Goal: Task Accomplishment & Management: Manage account settings

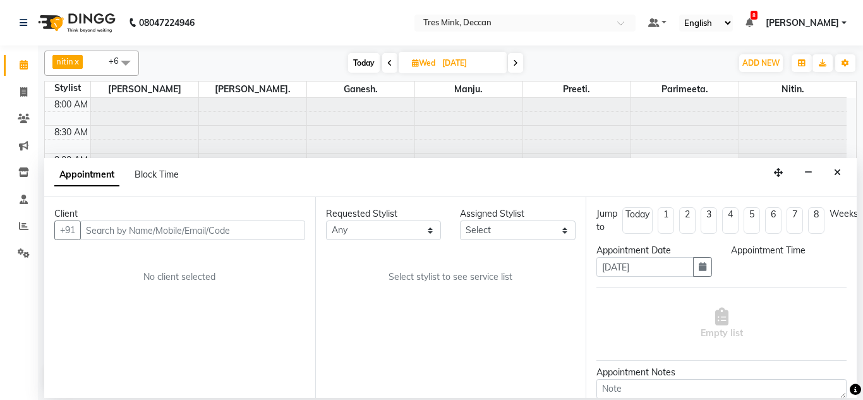
select select "tentative"
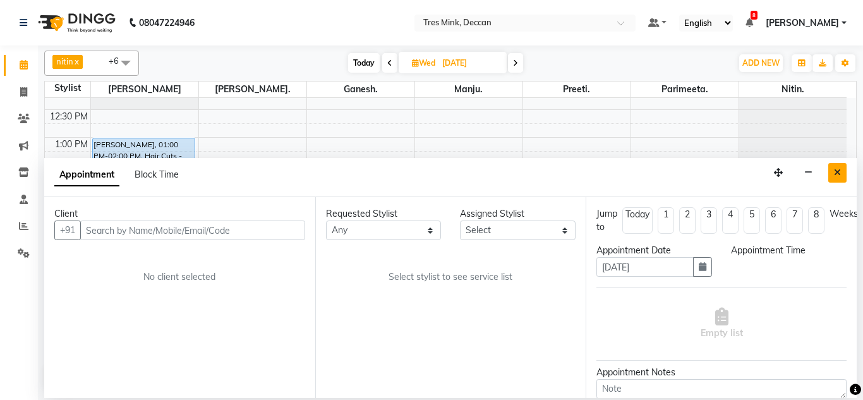
click at [835, 176] on icon "Close" at bounding box center [837, 172] width 7 height 9
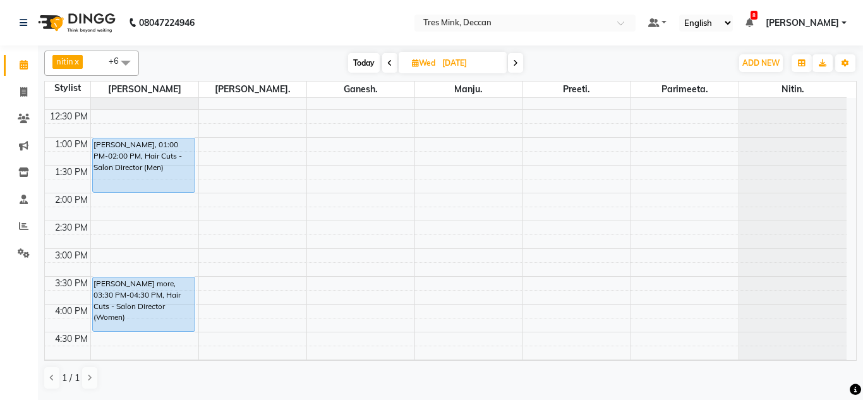
click at [389, 66] on icon at bounding box center [389, 63] width 5 height 8
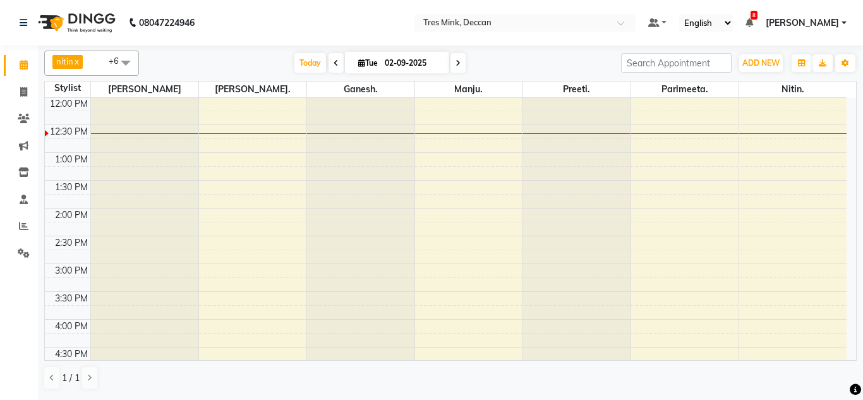
scroll to position [286, 0]
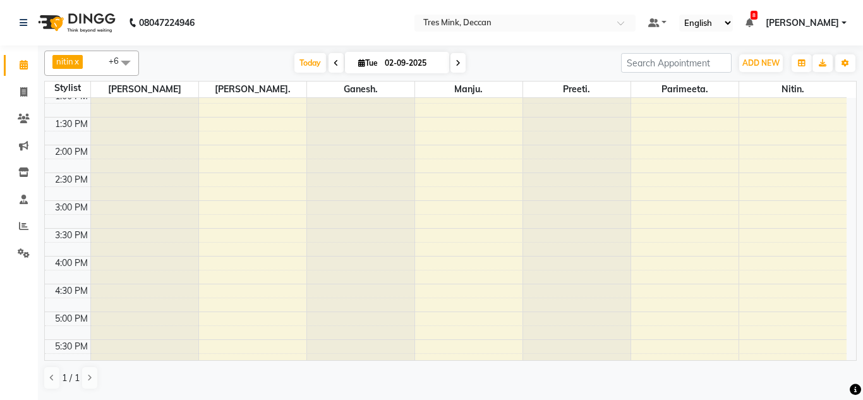
click at [450, 63] on span at bounding box center [457, 63] width 15 height 20
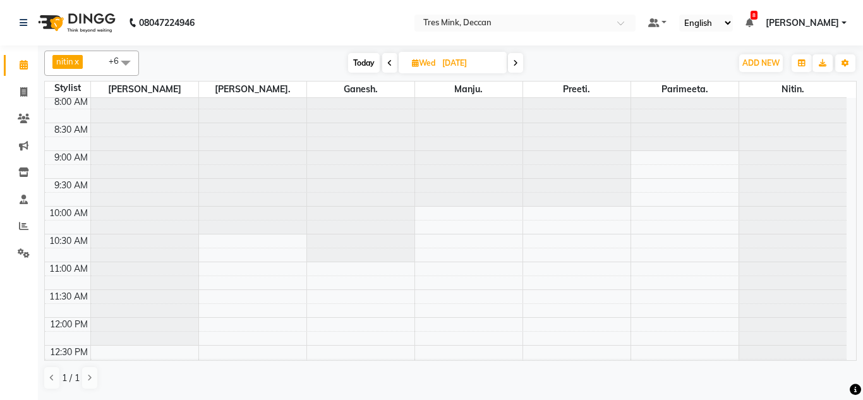
scroll to position [0, 0]
click at [358, 61] on span "Today" at bounding box center [364, 63] width 32 height 20
type input "02-09-2025"
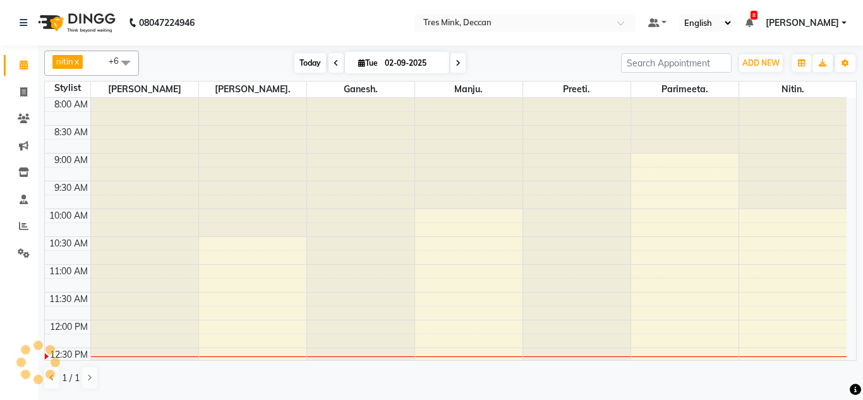
scroll to position [223, 0]
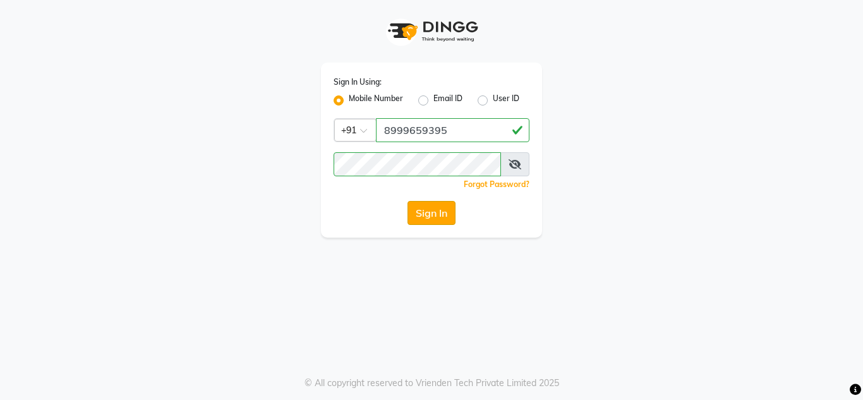
click at [433, 207] on button "Sign In" at bounding box center [431, 213] width 48 height 24
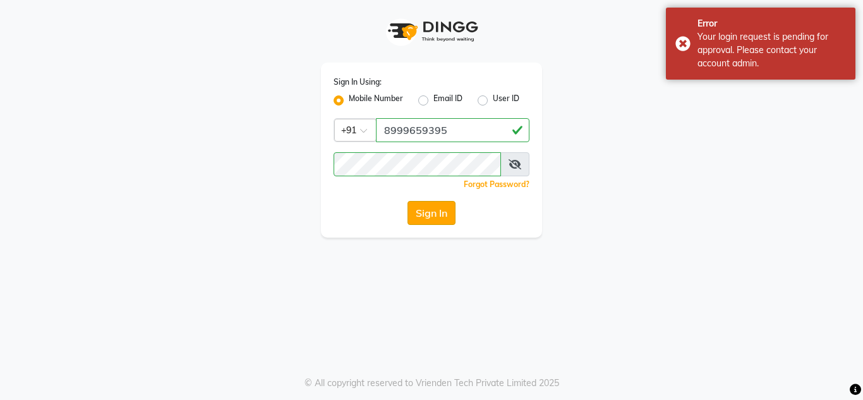
click at [433, 207] on button "Sign In" at bounding box center [431, 213] width 48 height 24
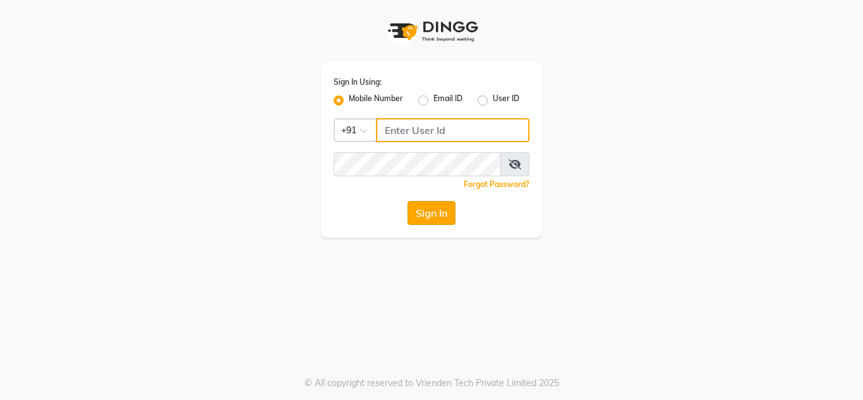
type input "8999659395"
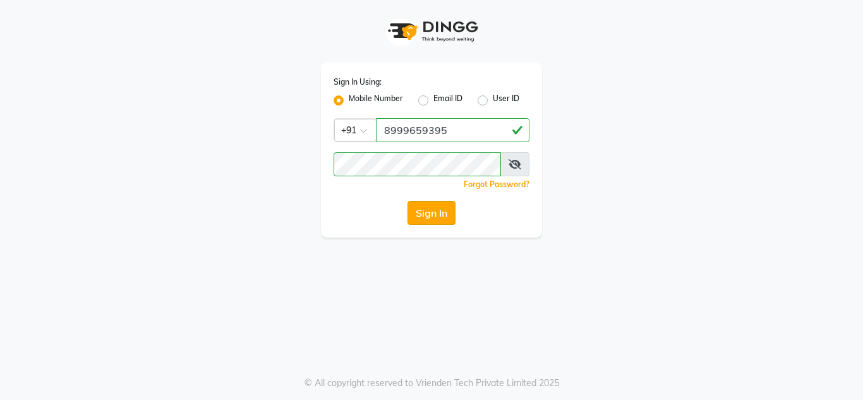
click at [409, 213] on button "Sign In" at bounding box center [431, 213] width 48 height 24
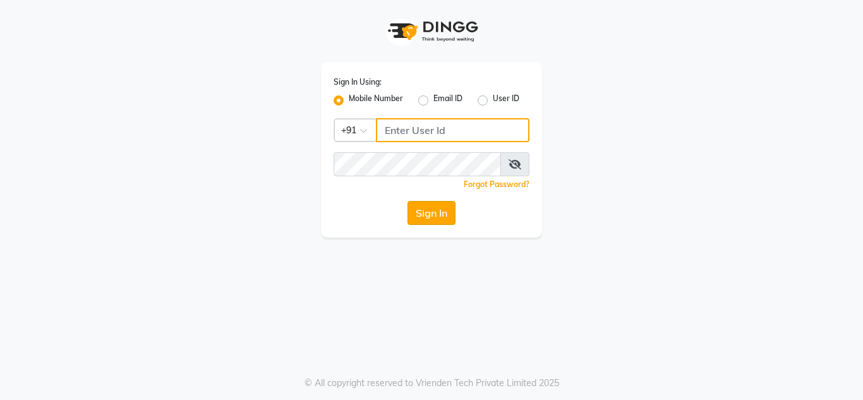
type input "8999659395"
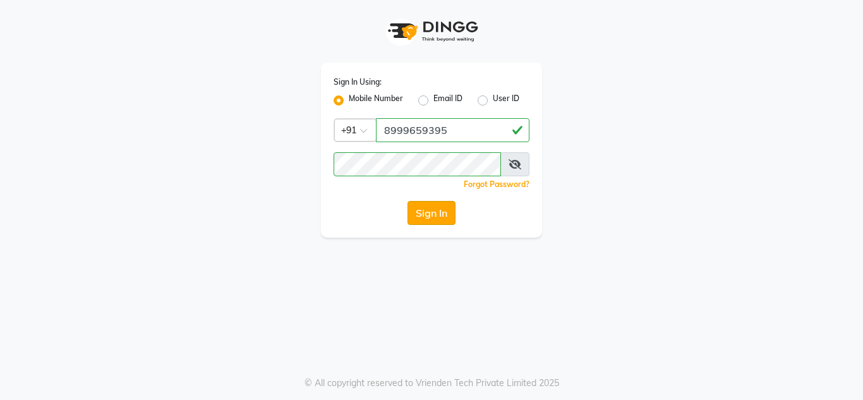
click at [435, 221] on button "Sign In" at bounding box center [431, 213] width 48 height 24
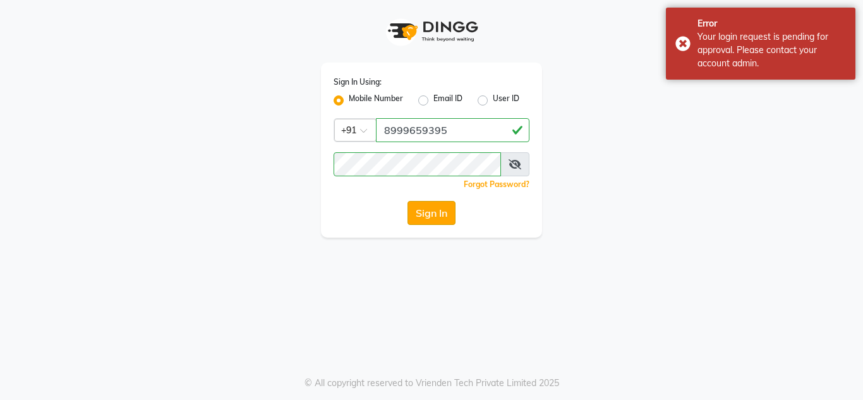
click at [435, 221] on button "Sign In" at bounding box center [431, 213] width 48 height 24
click at [452, 138] on input "8999659395" at bounding box center [453, 130] width 154 height 24
click at [452, 136] on input "8999659395" at bounding box center [453, 130] width 154 height 24
click at [438, 205] on button "Sign In" at bounding box center [431, 213] width 48 height 24
click at [512, 169] on span at bounding box center [514, 164] width 29 height 24
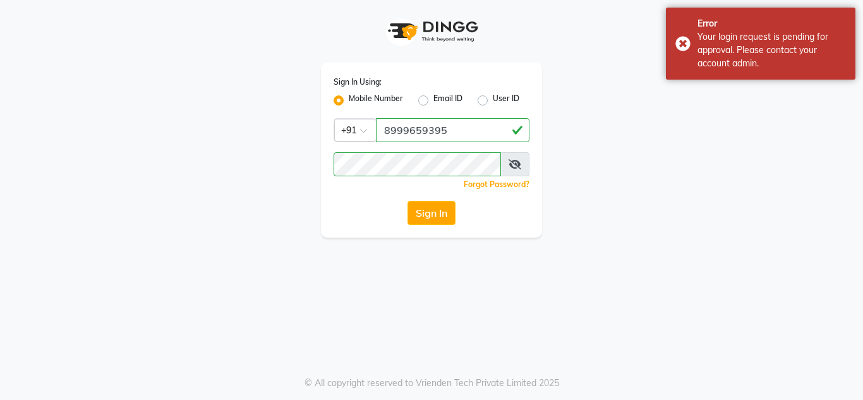
click at [515, 166] on icon at bounding box center [515, 164] width 13 height 10
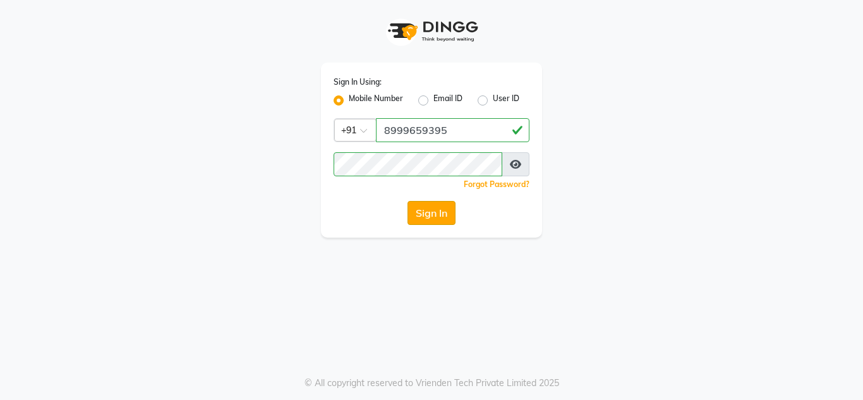
click at [434, 222] on button "Sign In" at bounding box center [431, 213] width 48 height 24
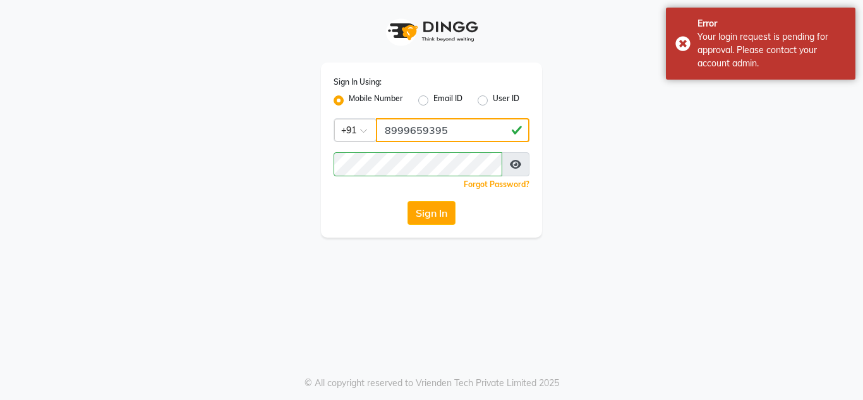
click at [463, 132] on input "8999659395" at bounding box center [453, 130] width 154 height 24
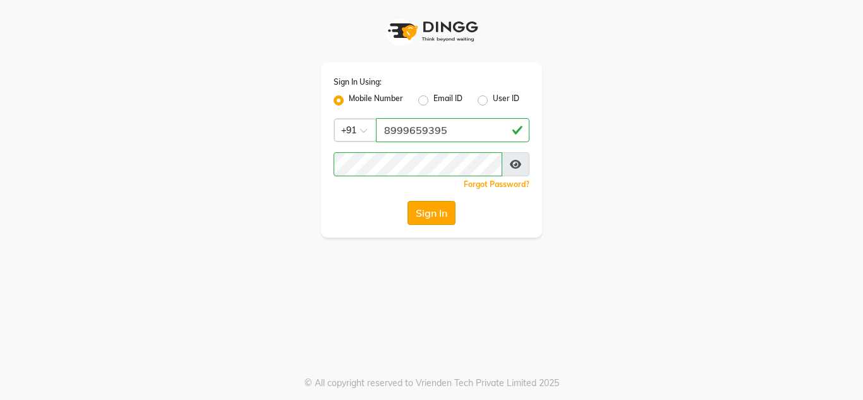
click at [443, 212] on button "Sign In" at bounding box center [431, 213] width 48 height 24
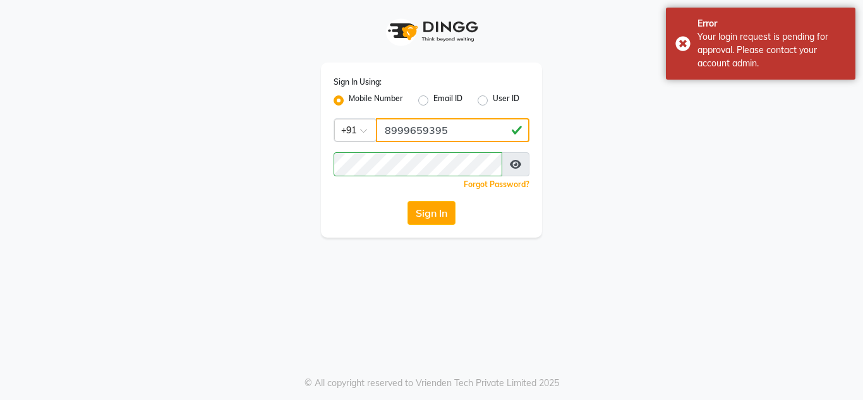
click at [454, 133] on input "8999659395" at bounding box center [453, 130] width 154 height 24
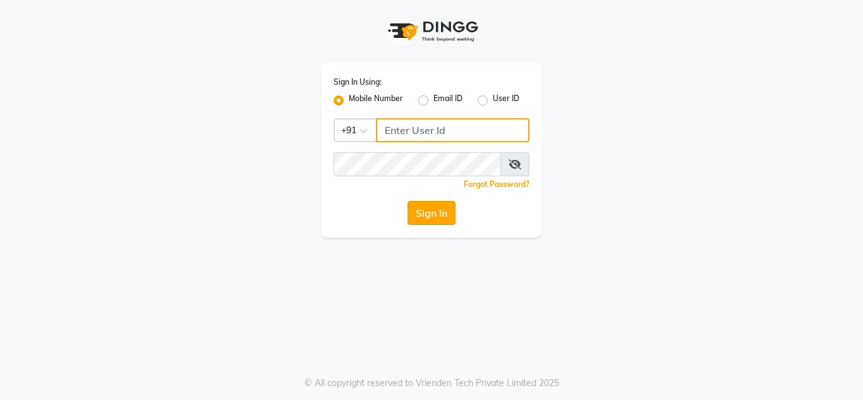
type input "8999659395"
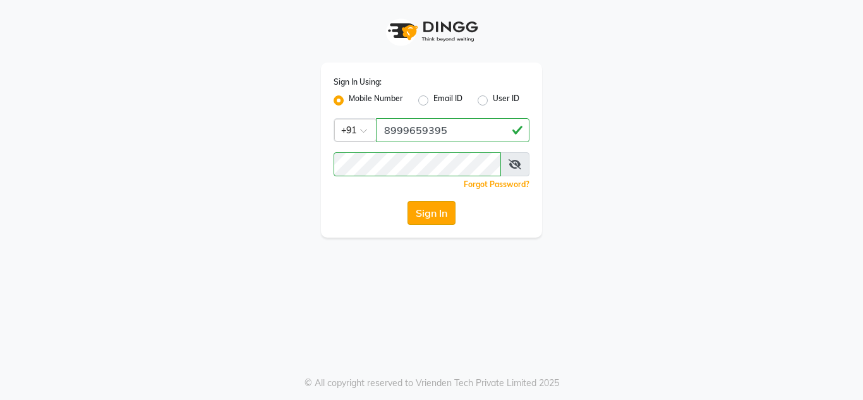
click at [448, 207] on button "Sign In" at bounding box center [431, 213] width 48 height 24
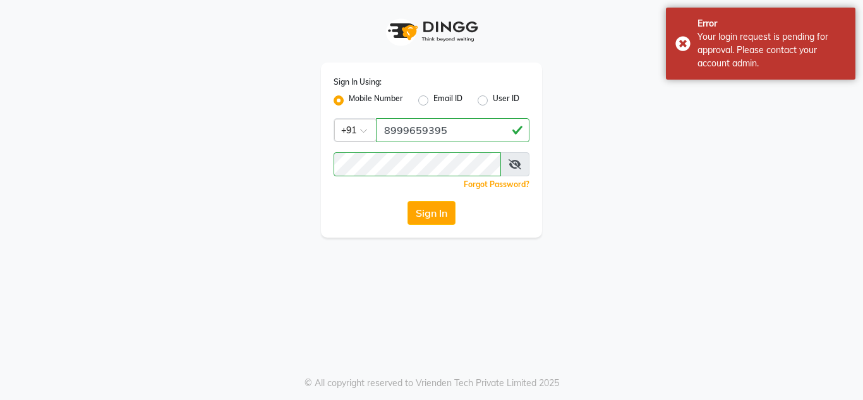
click at [485, 107] on div "User ID" at bounding box center [499, 100] width 42 height 15
click at [493, 100] on label "User ID" at bounding box center [506, 100] width 27 height 15
click at [493, 100] on input "User ID" at bounding box center [497, 97] width 8 height 8
radio input "true"
radio input "false"
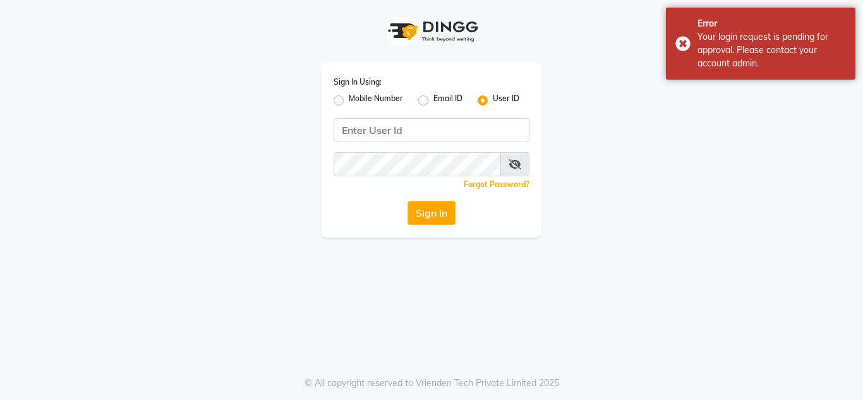
click at [447, 99] on label "Email ID" at bounding box center [447, 100] width 29 height 15
click at [442, 99] on input "Email ID" at bounding box center [437, 97] width 8 height 8
radio input "true"
click at [493, 100] on label "User ID" at bounding box center [506, 100] width 27 height 15
click at [493, 100] on input "User ID" at bounding box center [497, 97] width 8 height 8
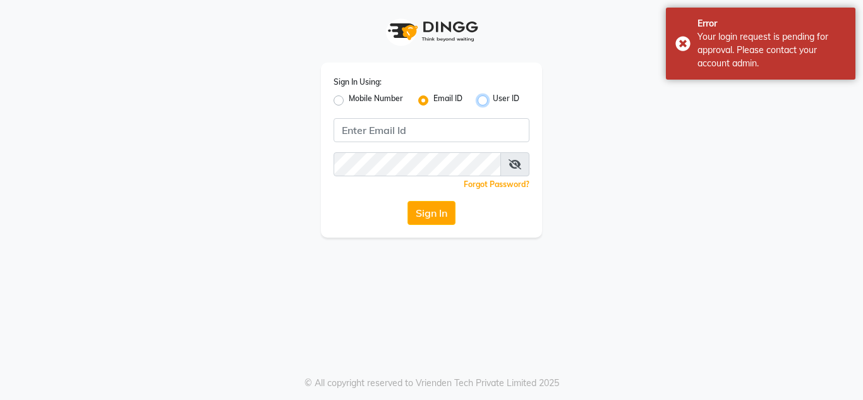
radio input "true"
radio input "false"
click at [347, 98] on div "Mobile Number" at bounding box center [368, 100] width 69 height 15
click at [349, 102] on label "Mobile Number" at bounding box center [376, 100] width 54 height 15
click at [349, 101] on input "Mobile Number" at bounding box center [353, 97] width 8 height 8
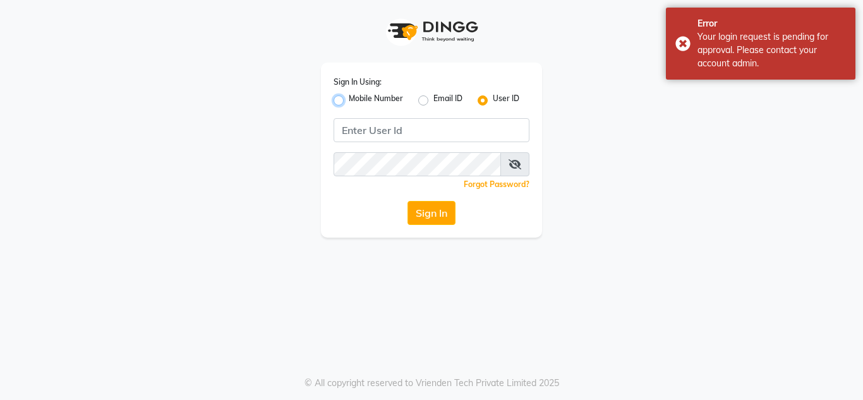
radio input "true"
radio input "false"
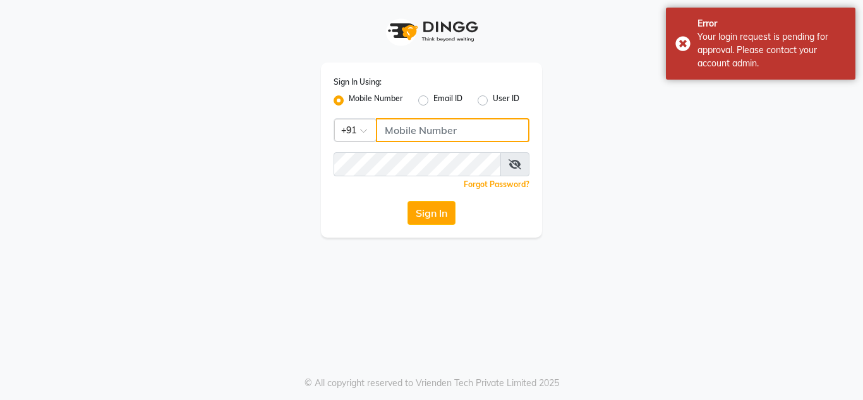
click at [392, 129] on input "Username" at bounding box center [453, 130] width 154 height 24
type input "8999659395"
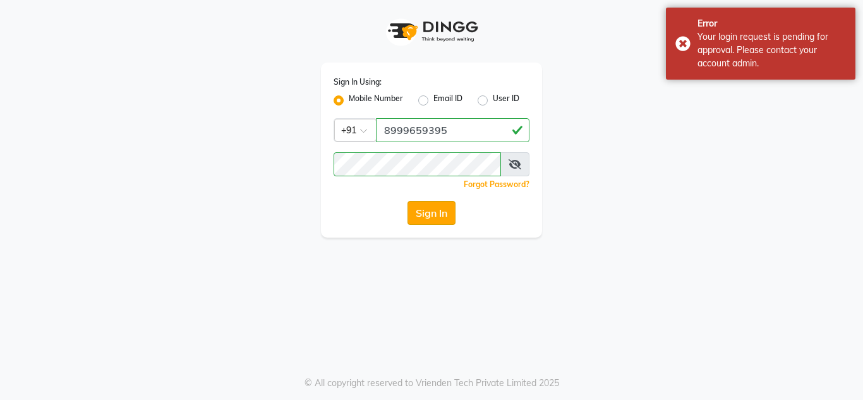
click at [437, 219] on button "Sign In" at bounding box center [431, 213] width 48 height 24
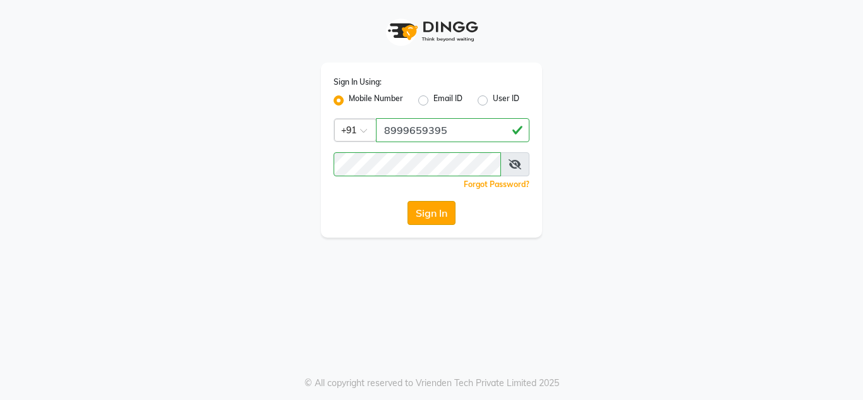
click at [439, 220] on button "Sign In" at bounding box center [431, 213] width 48 height 24
click at [416, 212] on button "Sign In" at bounding box center [431, 213] width 48 height 24
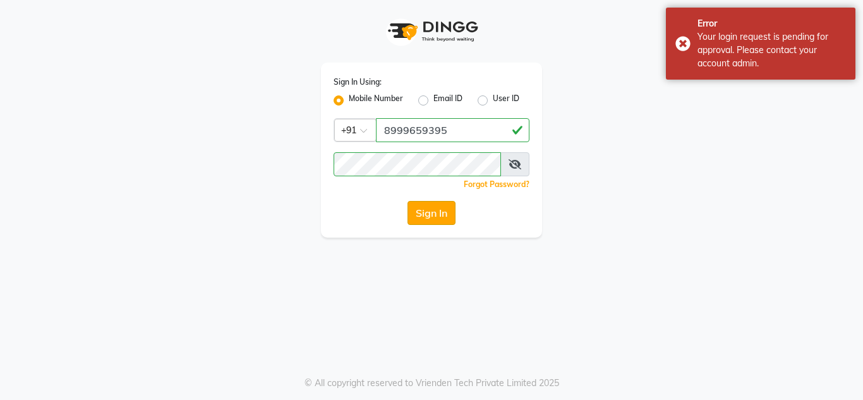
click at [426, 203] on button "Sign In" at bounding box center [431, 213] width 48 height 24
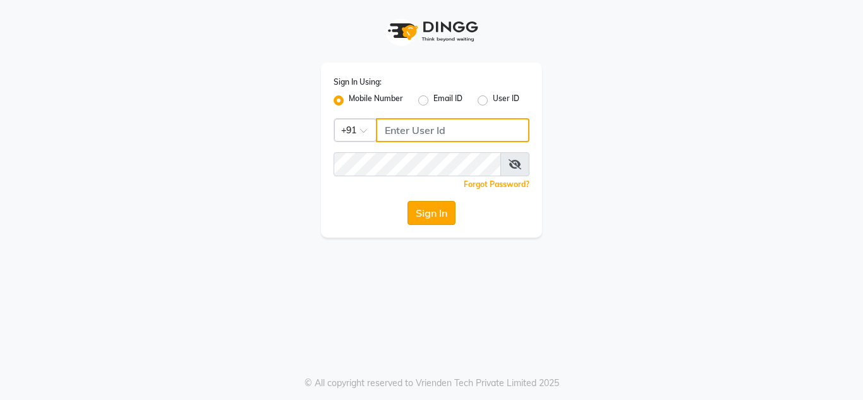
type input "8999659395"
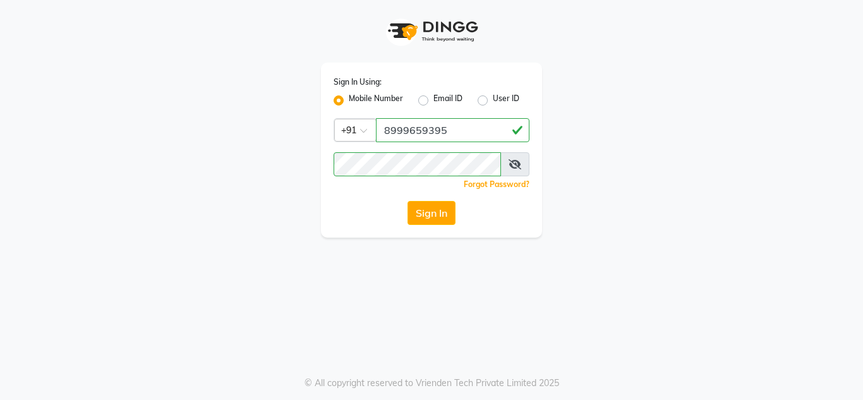
click at [421, 203] on button "Sign In" at bounding box center [431, 213] width 48 height 24
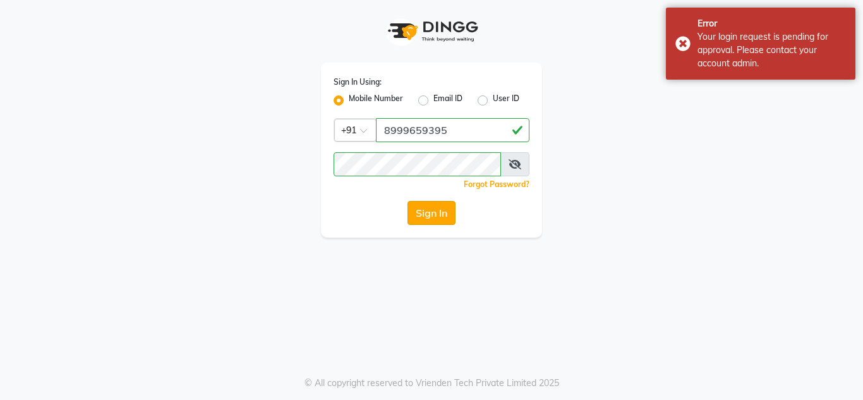
click at [428, 218] on button "Sign In" at bounding box center [431, 213] width 48 height 24
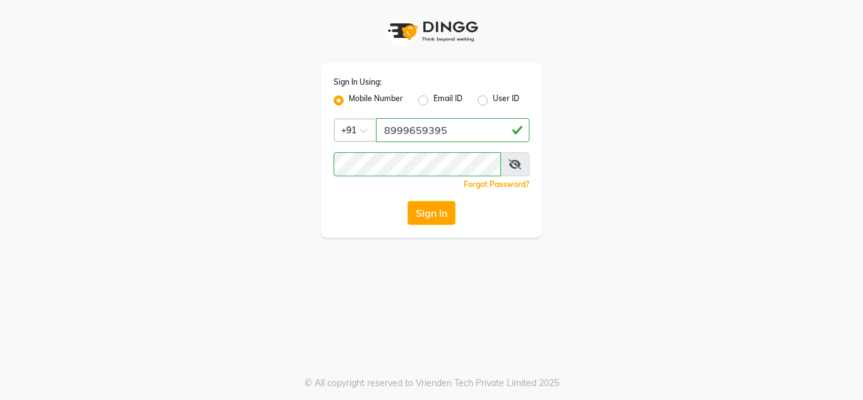
click at [443, 200] on div "Sign In Using: Mobile Number Email ID User ID Country Code × [PHONE_NUMBER] Rem…" at bounding box center [431, 150] width 221 height 175
click at [435, 229] on div "Sign In Using: Mobile Number Email ID User ID Country Code × [PHONE_NUMBER] Rem…" at bounding box center [431, 150] width 221 height 175
click at [437, 216] on button "Sign In" at bounding box center [431, 213] width 48 height 24
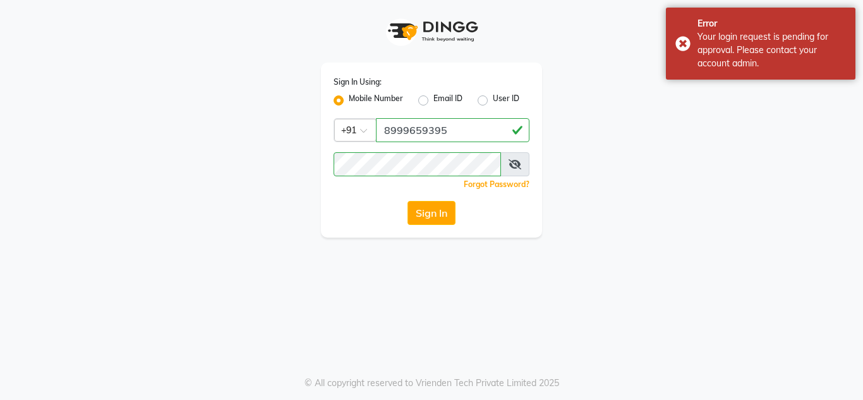
click at [436, 218] on button "Sign In" at bounding box center [431, 213] width 48 height 24
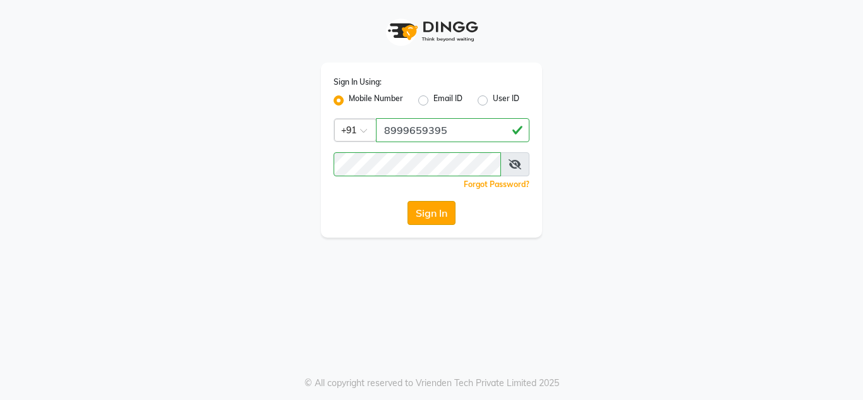
click at [416, 214] on button "Sign In" at bounding box center [431, 213] width 48 height 24
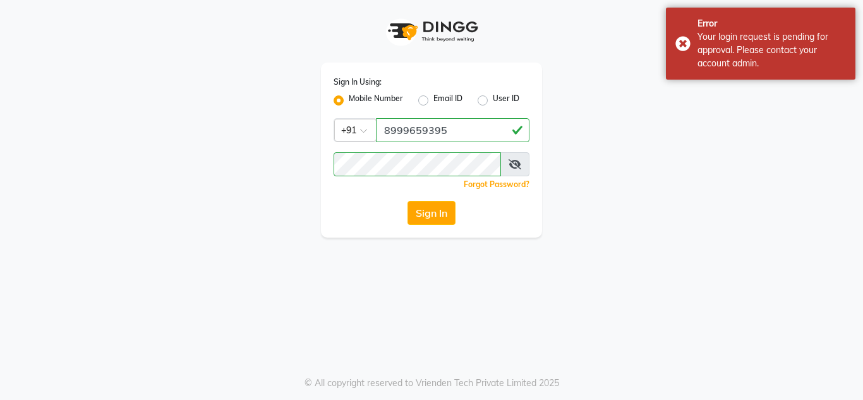
click at [419, 214] on button "Sign In" at bounding box center [431, 213] width 48 height 24
click at [419, 209] on button "Sign In" at bounding box center [431, 213] width 48 height 24
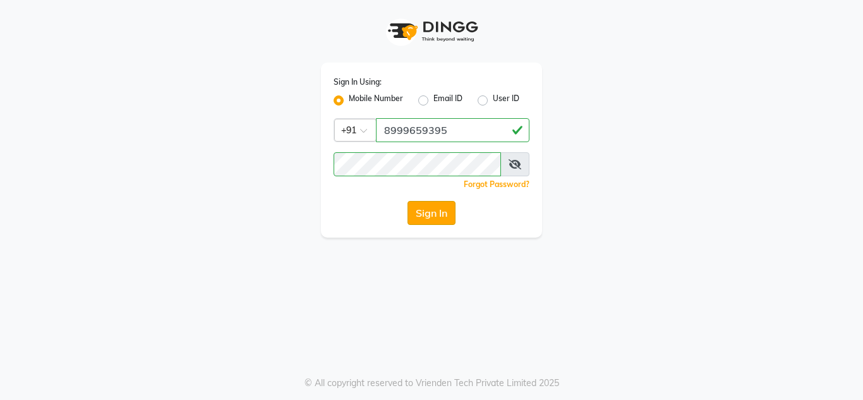
click at [434, 215] on button "Sign In" at bounding box center [431, 213] width 48 height 24
click at [430, 212] on button "Sign In" at bounding box center [431, 213] width 48 height 24
click at [423, 218] on button "Sign In" at bounding box center [431, 213] width 48 height 24
click at [509, 166] on icon at bounding box center [515, 164] width 13 height 10
click at [517, 165] on icon at bounding box center [515, 164] width 11 height 10
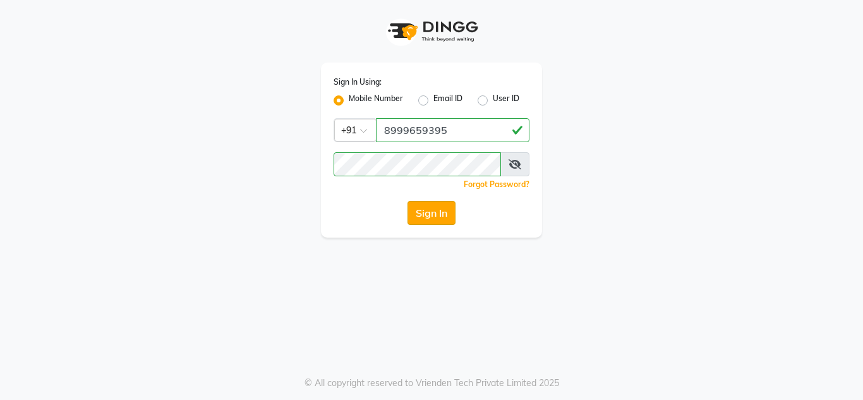
click at [427, 219] on button "Sign In" at bounding box center [431, 213] width 48 height 24
click at [453, 130] on input "8999659395" at bounding box center [453, 130] width 154 height 24
click at [421, 207] on button "Sign In" at bounding box center [431, 213] width 48 height 24
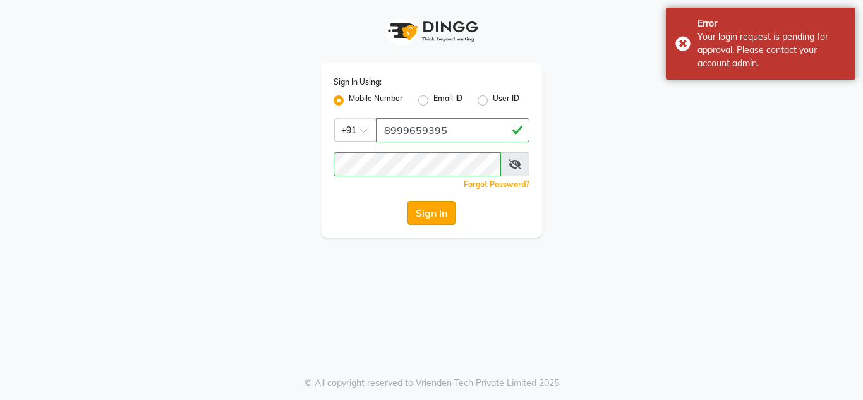
click at [437, 215] on button "Sign In" at bounding box center [431, 213] width 48 height 24
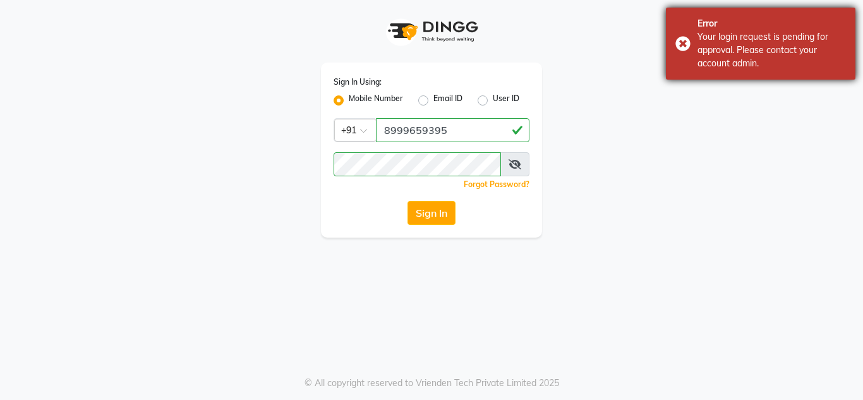
click at [689, 40] on div "Error Your login request is pending for approval. Please contact your account a…" at bounding box center [761, 44] width 190 height 72
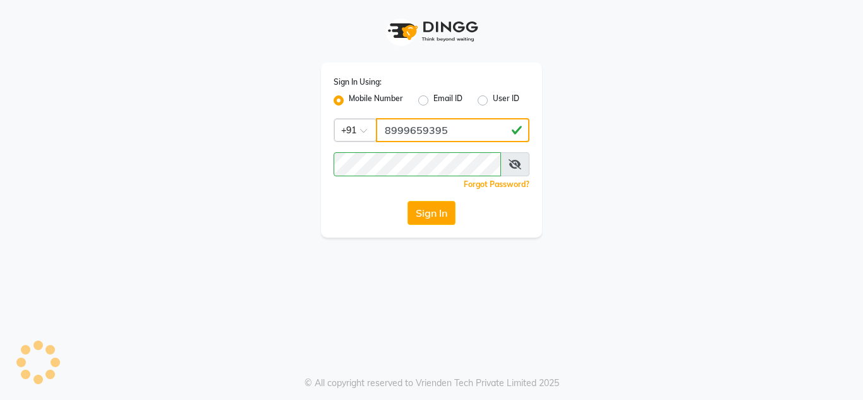
click at [476, 124] on input "8999659395" at bounding box center [453, 130] width 154 height 24
type input "8999659395"
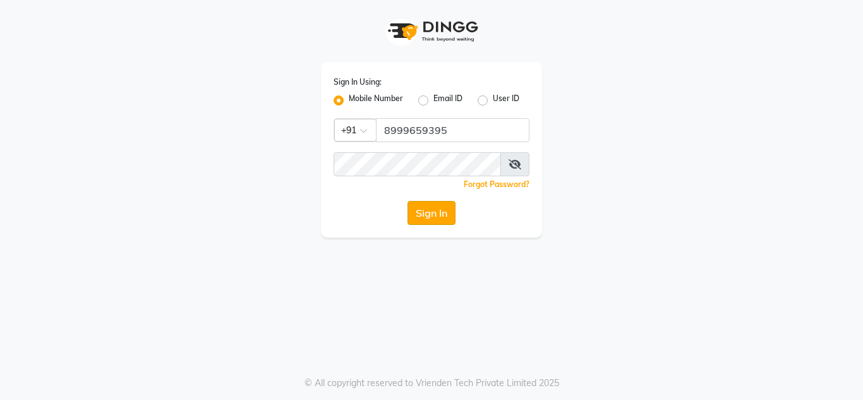
click at [423, 217] on button "Sign In" at bounding box center [431, 213] width 48 height 24
click at [447, 221] on button "Sign In" at bounding box center [431, 213] width 48 height 24
